Goal: Transaction & Acquisition: Subscribe to service/newsletter

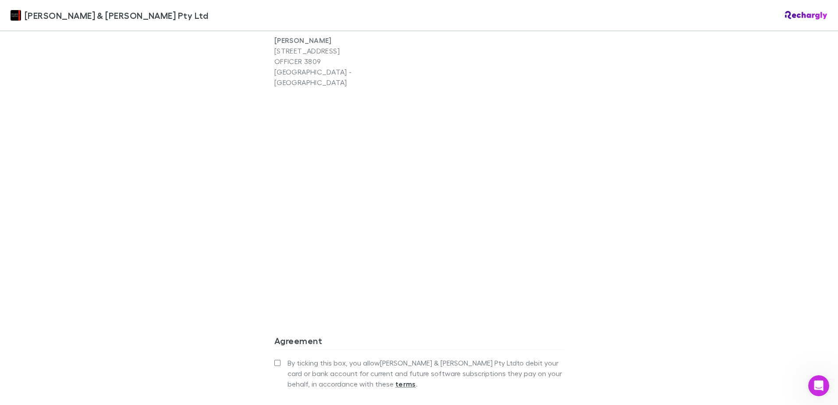
scroll to position [658, 0]
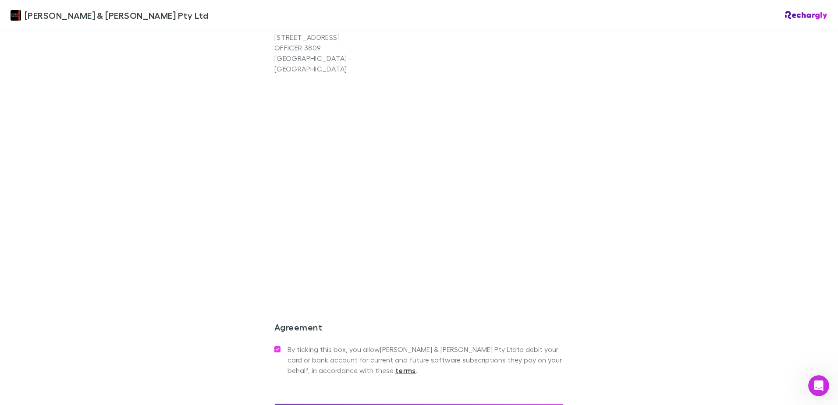
click at [403, 404] on button "Confirm and add payment method" at bounding box center [418, 413] width 289 height 18
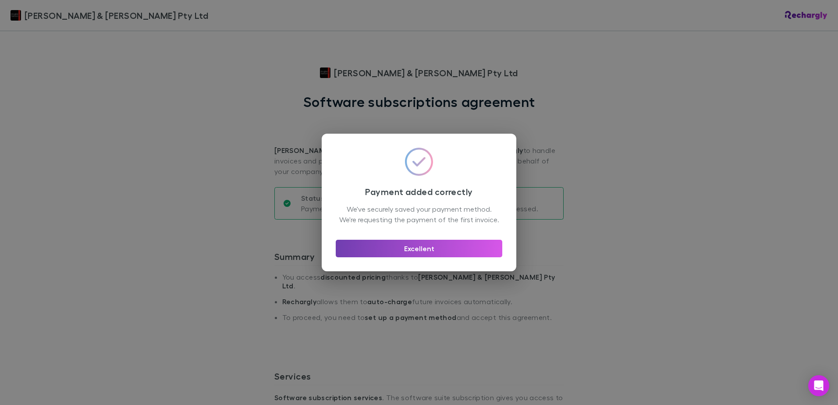
click at [417, 256] on button "Excellent" at bounding box center [419, 249] width 167 height 18
